Goal: Find specific page/section: Find specific page/section

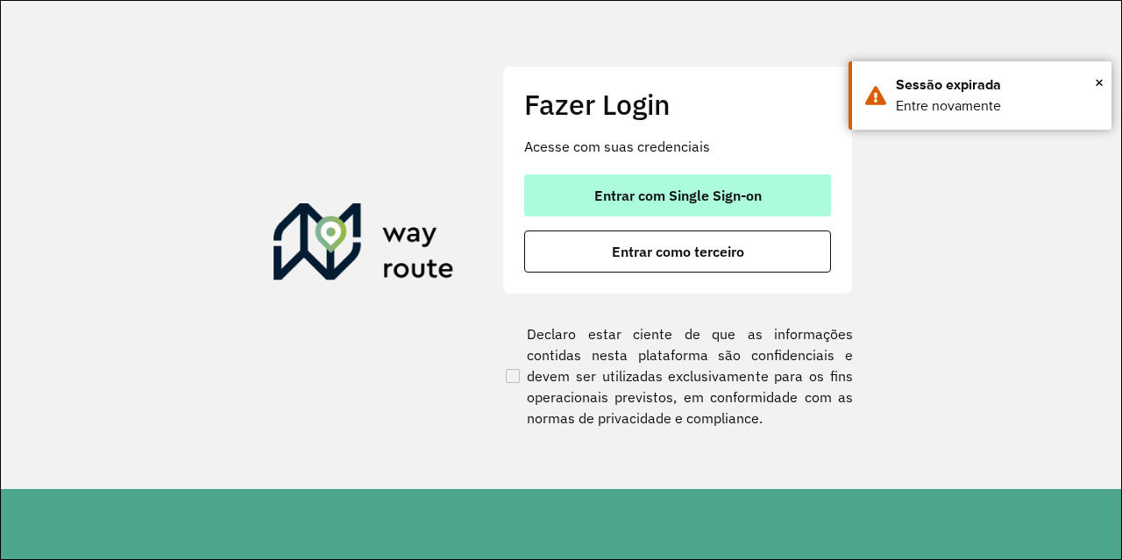
click at [666, 213] on button "Entrar com Single Sign-on" at bounding box center [677, 195] width 307 height 42
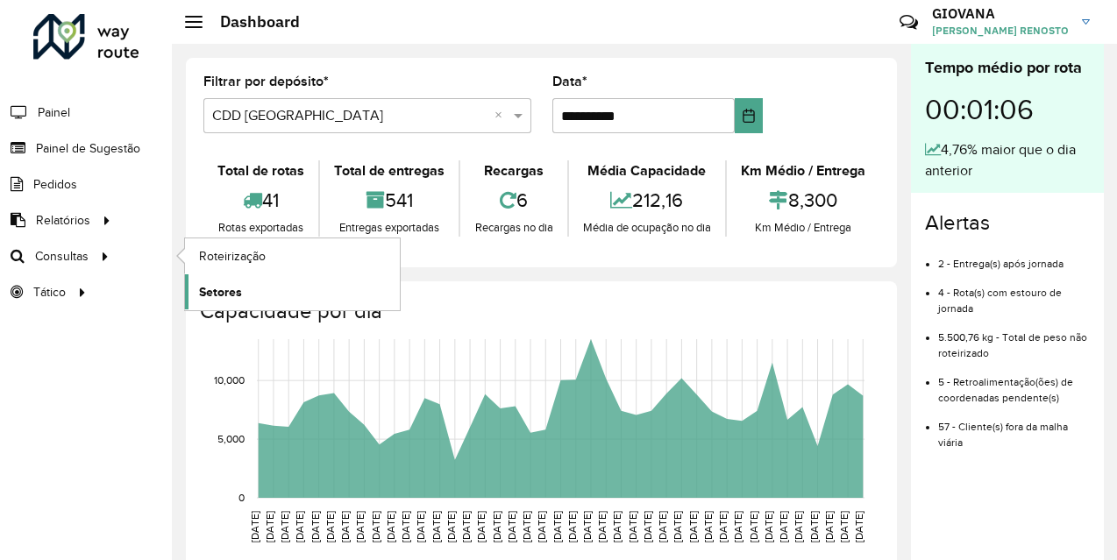
click at [222, 283] on span "Setores" at bounding box center [220, 292] width 43 height 18
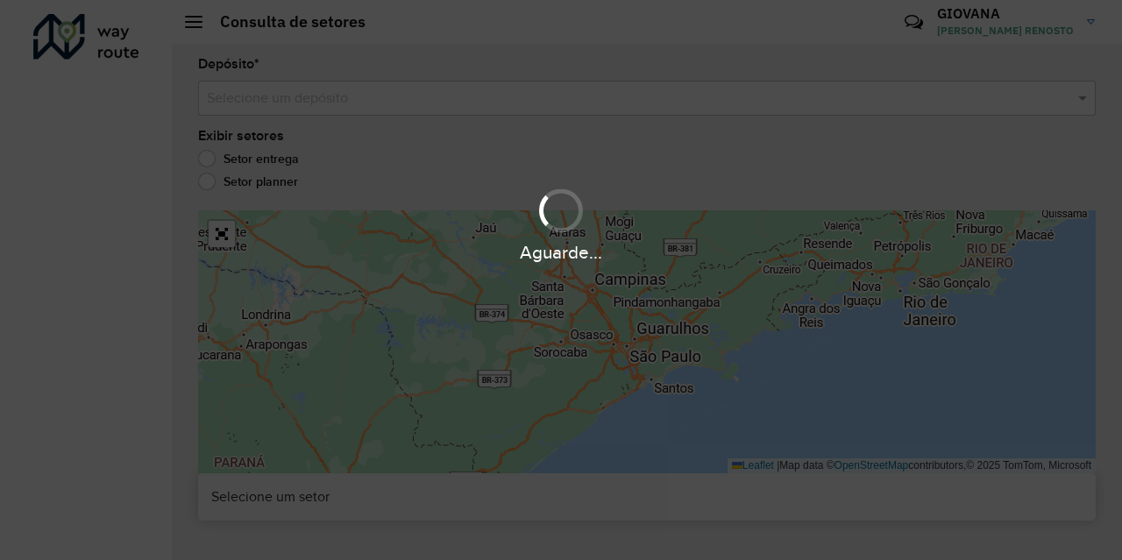
click at [389, 108] on div "Aguarde..." at bounding box center [561, 280] width 1122 height 560
click at [373, 98] on div "Aguarde..." at bounding box center [561, 280] width 1122 height 560
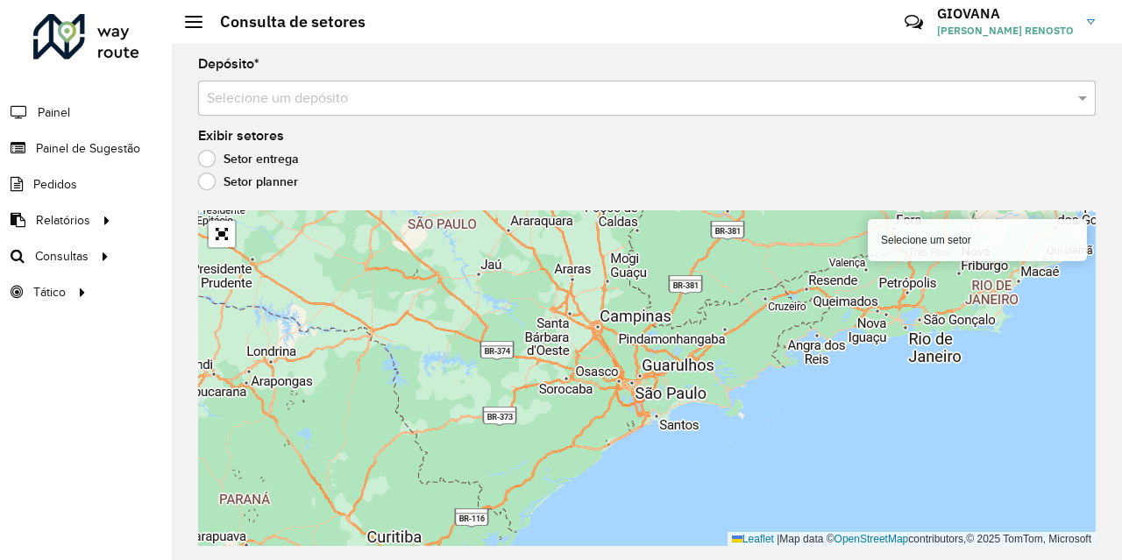
click at [375, 95] on input "text" at bounding box center [629, 99] width 845 height 21
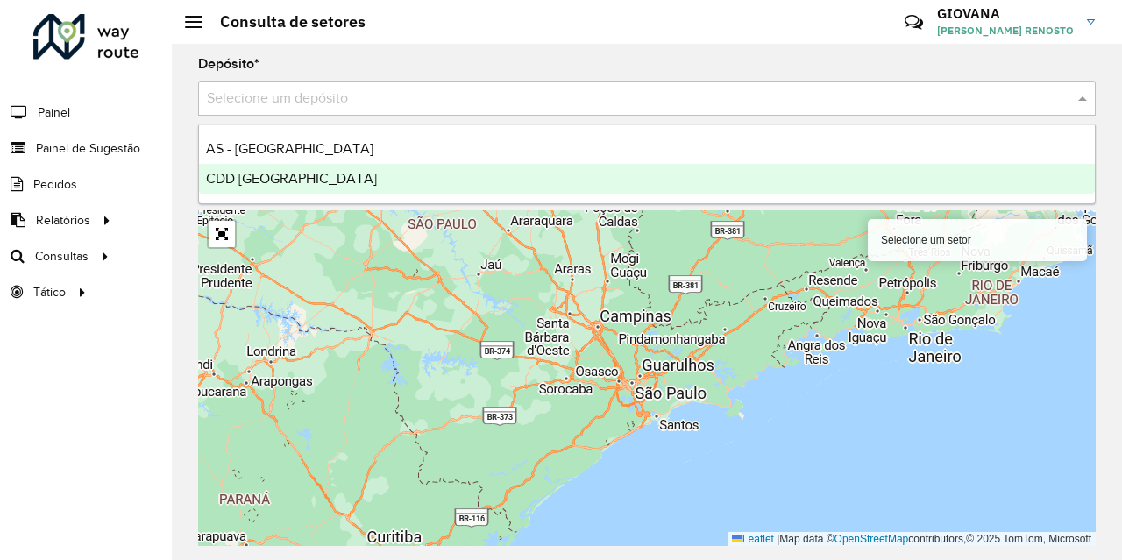
click at [293, 178] on span "CDD [GEOGRAPHIC_DATA]" at bounding box center [291, 178] width 171 height 15
